Goal: Task Accomplishment & Management: Manage account settings

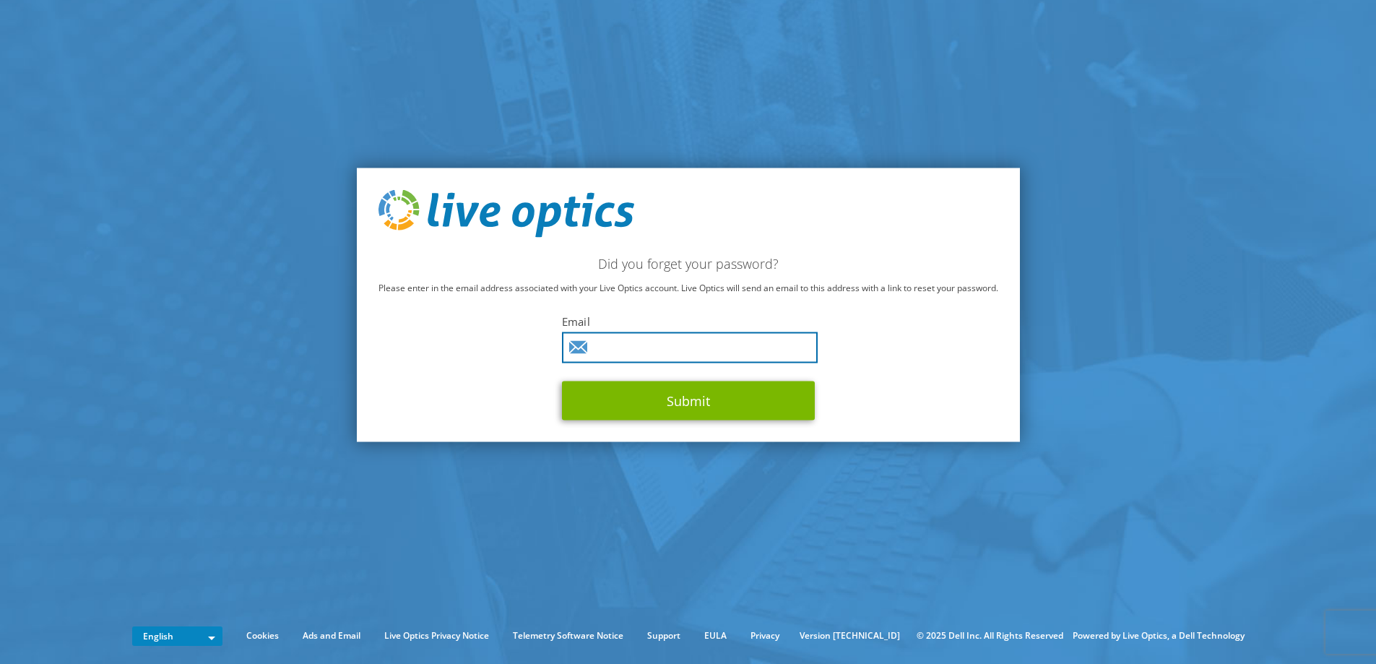
click at [641, 350] on input "text" at bounding box center [690, 347] width 256 height 31
type input "gustavo.tobares@emusimundo.com"
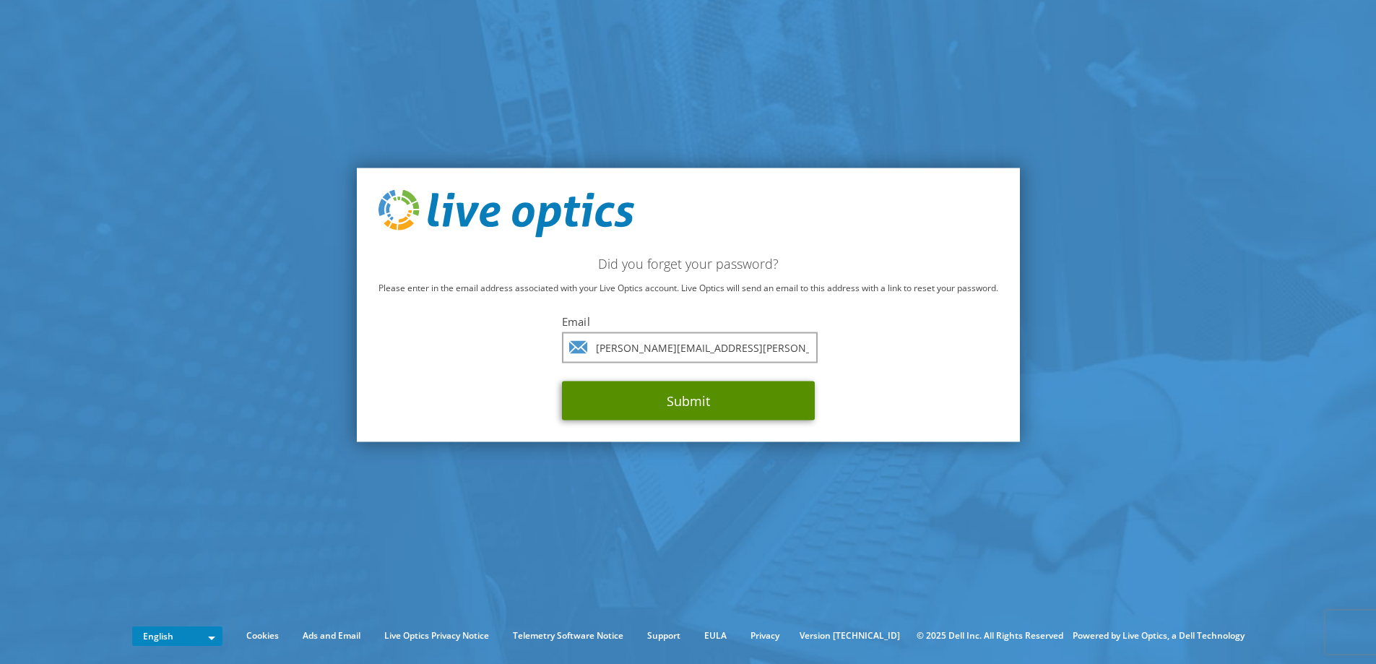
click at [664, 405] on button "Submit" at bounding box center [688, 400] width 253 height 39
